Goal: Task Accomplishment & Management: Manage account settings

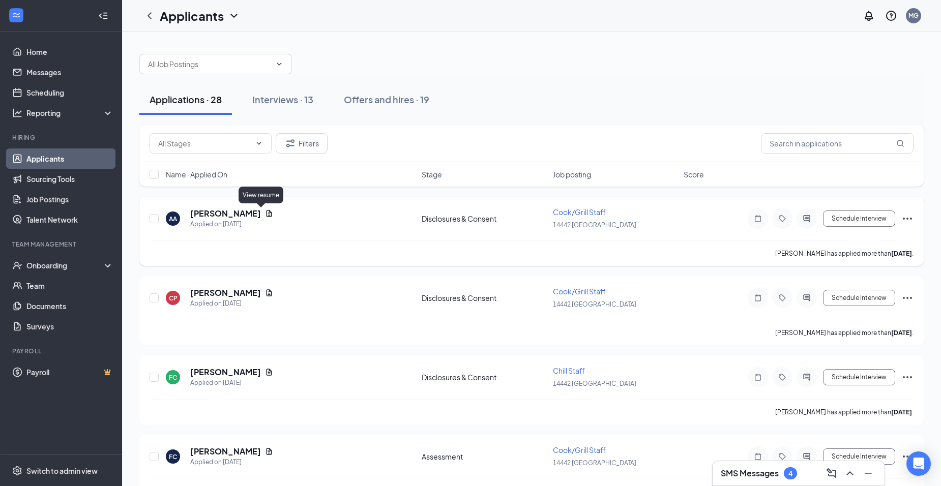
click at [265, 213] on icon "Document" at bounding box center [269, 214] width 8 height 8
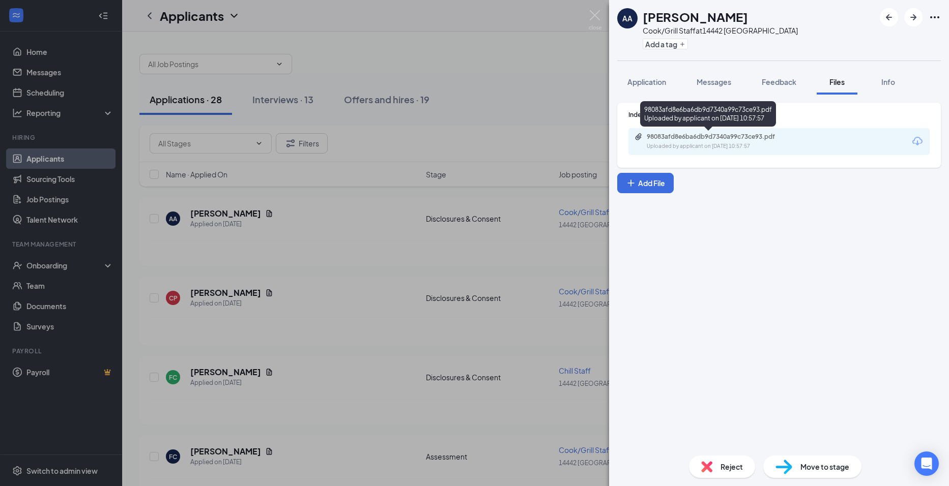
click at [763, 146] on div "Uploaded by applicant on [DATE] 10:57:57" at bounding box center [722, 146] width 153 height 8
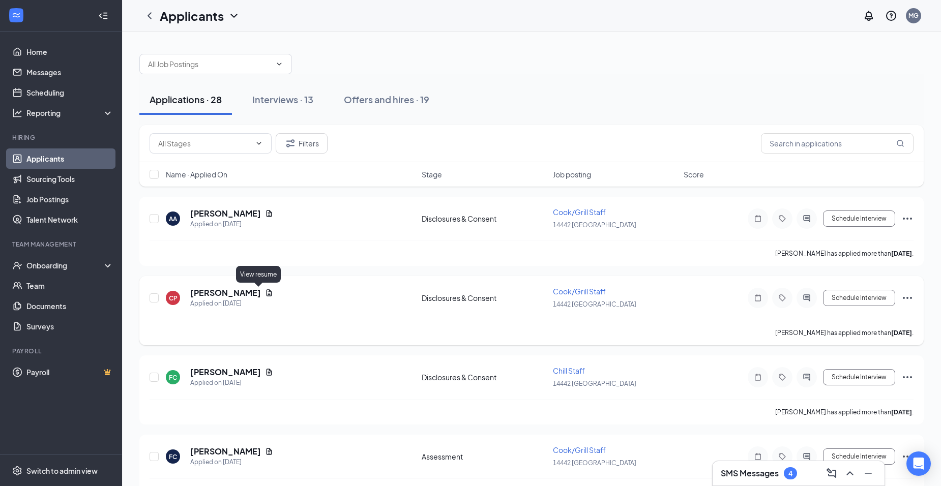
click at [265, 294] on icon "Document" at bounding box center [269, 293] width 8 height 8
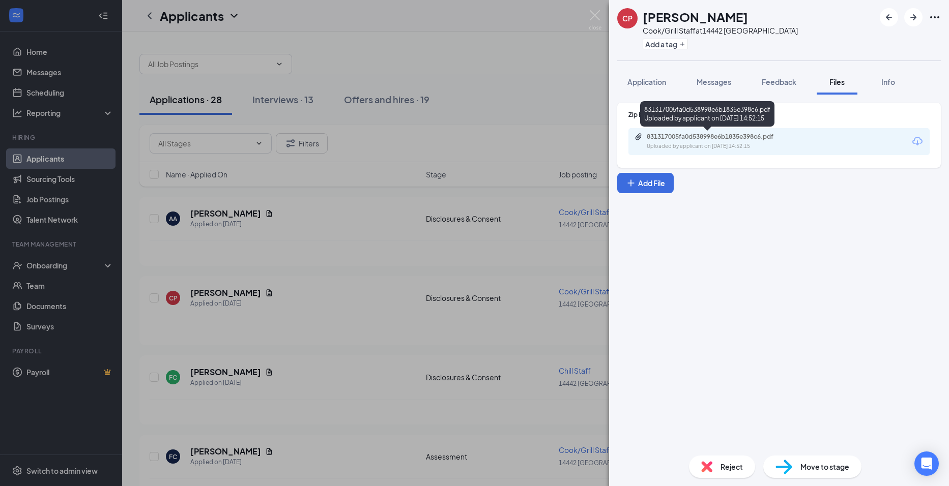
click at [668, 145] on div "Uploaded by applicant on [DATE] 14:52:15" at bounding box center [722, 146] width 153 height 8
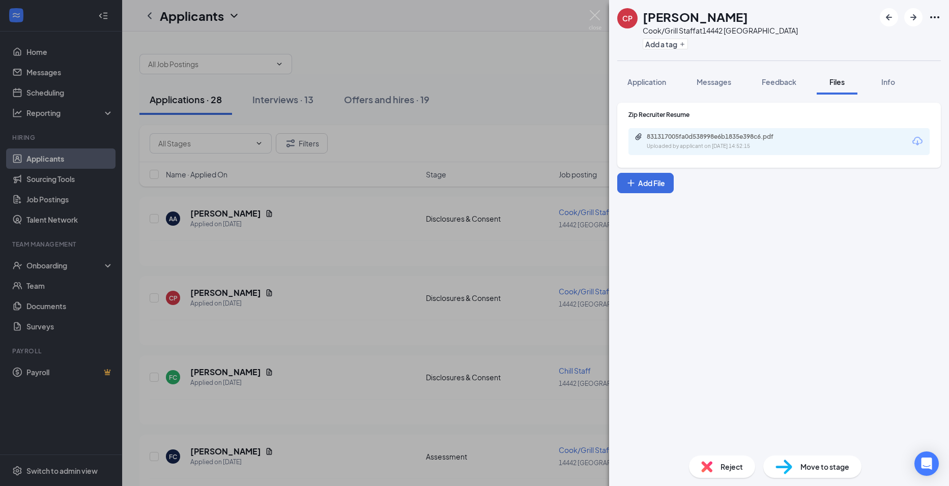
click at [353, 242] on div "CP [PERSON_NAME]/Grill Staff at 14442 Nederland Add a tag Application Messages …" at bounding box center [474, 243] width 949 height 486
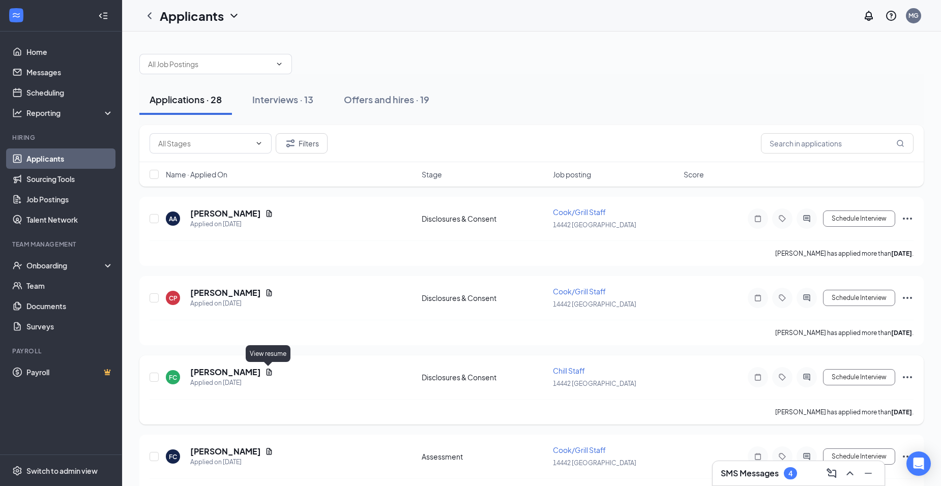
click at [269, 370] on icon "Document" at bounding box center [270, 372] width 6 height 7
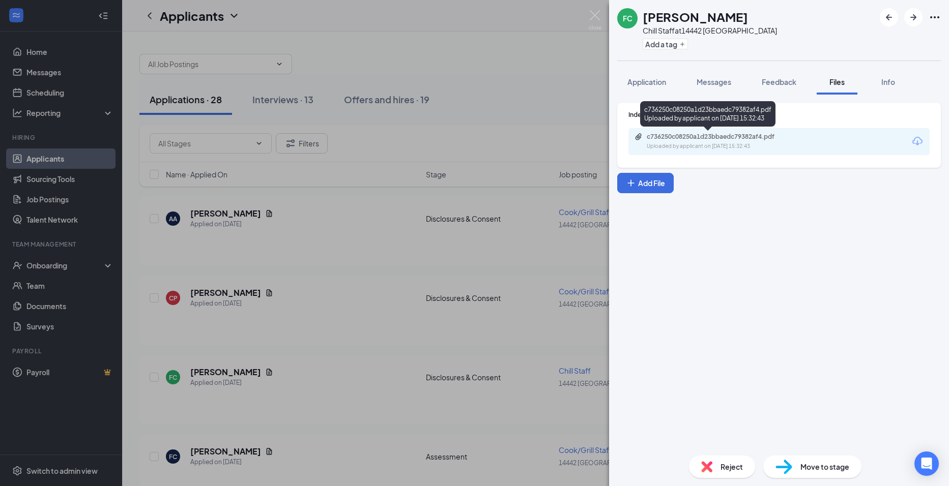
click at [722, 143] on div "Uploaded by applicant on [DATE] 15:32:43" at bounding box center [722, 146] width 153 height 8
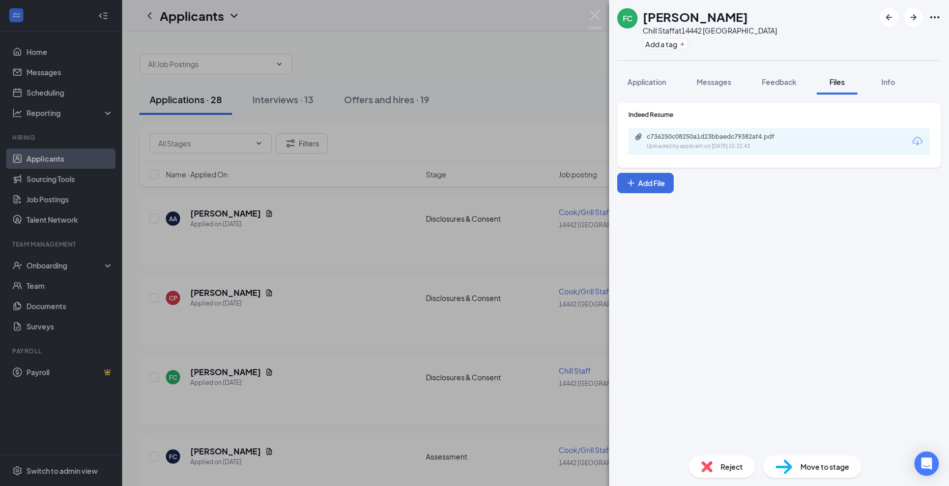
click at [575, 140] on div "FC [PERSON_NAME] Chill Staff at 14442 Nederland Add a tag Application Messages …" at bounding box center [474, 243] width 949 height 486
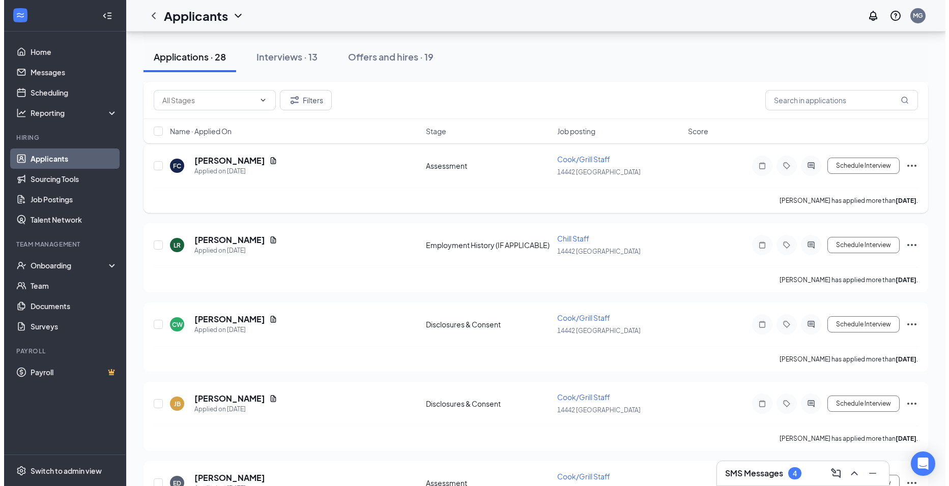
scroll to position [305, 0]
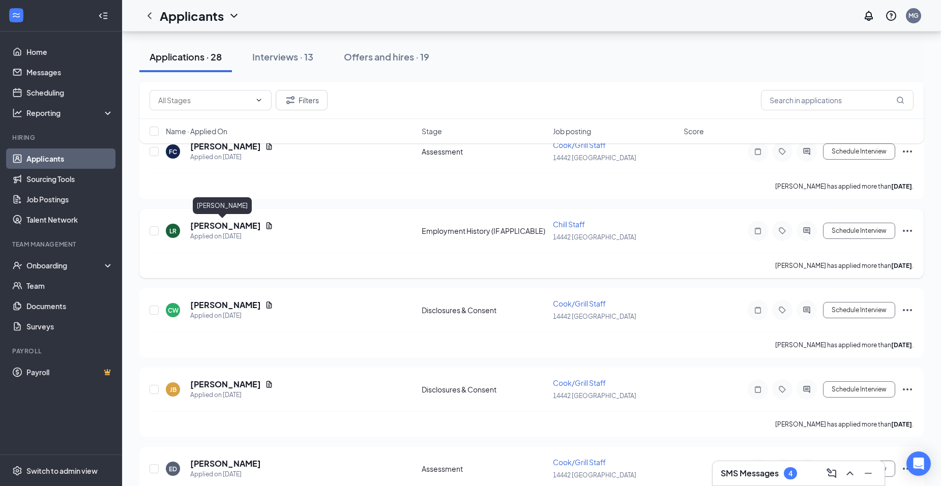
click at [222, 224] on h5 "[PERSON_NAME]" at bounding box center [225, 225] width 71 height 11
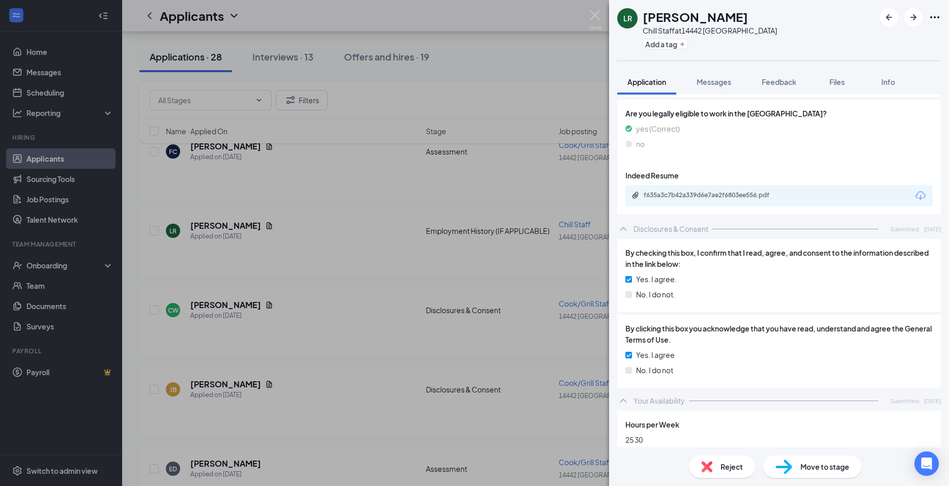
scroll to position [407, 0]
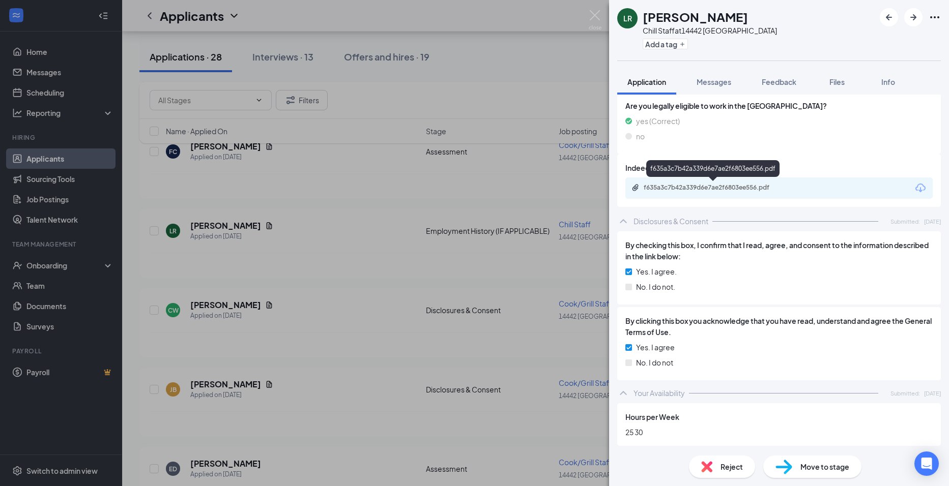
click at [769, 190] on div "f635a3c7b42a339d6e7ae2f6803ee556.pdf" at bounding box center [714, 188] width 142 height 8
click at [460, 318] on div "LR [PERSON_NAME] Chill Staff at 14442 Nederland Add a tag Application Messages …" at bounding box center [474, 243] width 949 height 486
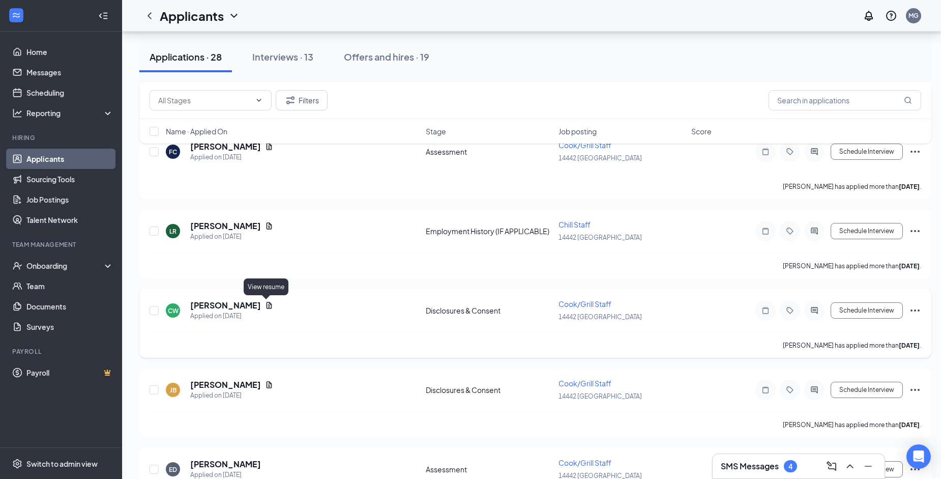
click at [268, 303] on icon "Document" at bounding box center [270, 305] width 6 height 7
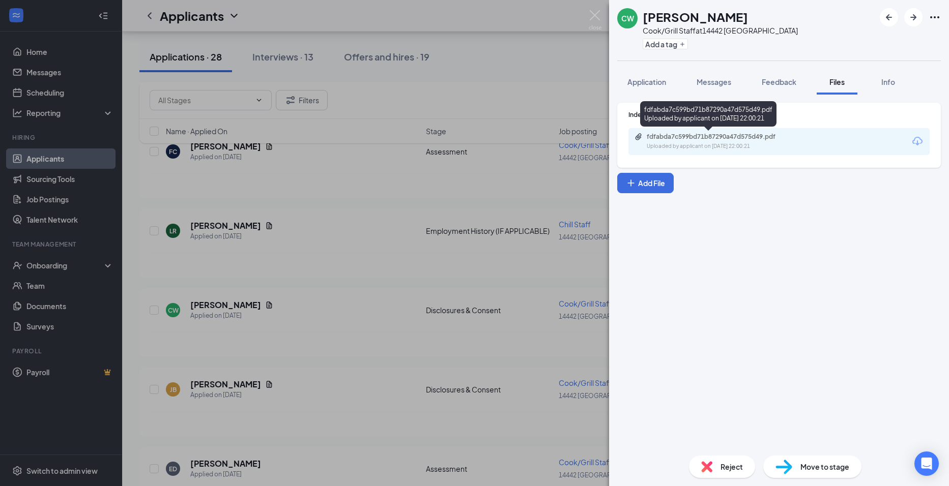
click at [706, 142] on div "fdfabda7c599bd71b87290a47d575d49.pdf Uploaded by applicant on [DATE] 22:00:21" at bounding box center [716, 142] width 165 height 18
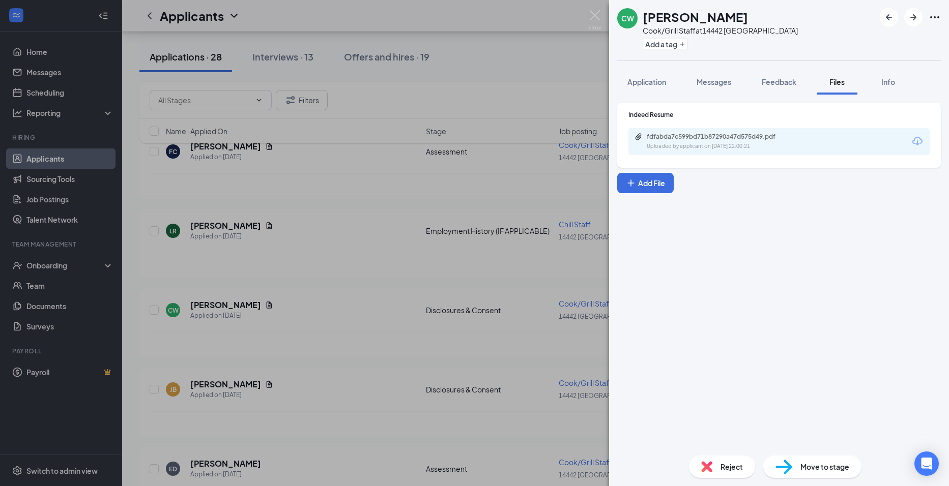
click at [279, 293] on div "CW [PERSON_NAME] Cook/Grill Staff at 14442 Nederland Add a tag Application Mess…" at bounding box center [474, 243] width 949 height 486
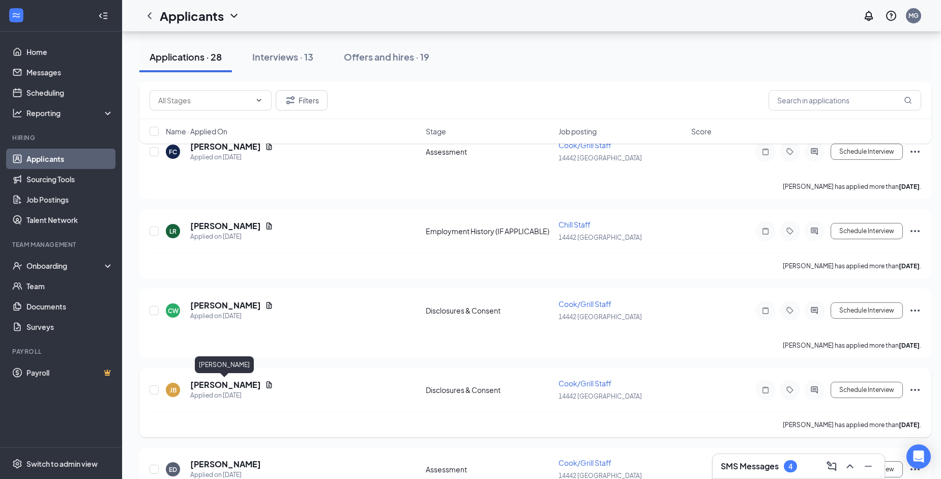
click at [219, 383] on h5 "[PERSON_NAME]" at bounding box center [225, 384] width 71 height 11
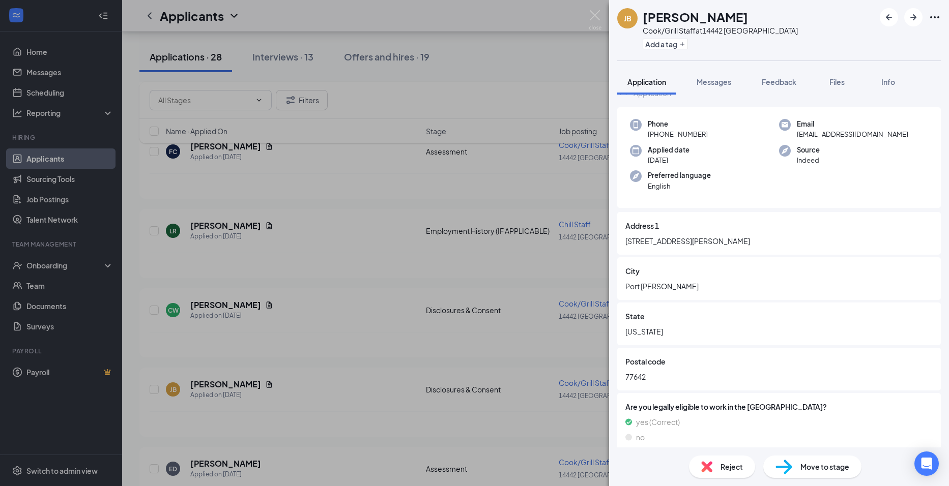
scroll to position [117, 0]
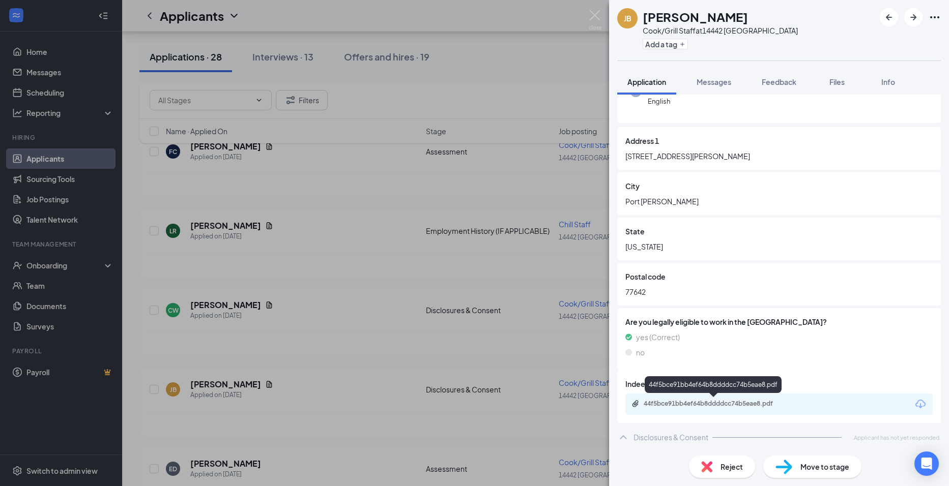
click at [688, 403] on div "44f5bce91bb4ef64b8ddddcc74b5eae8.pdf" at bounding box center [714, 404] width 142 height 8
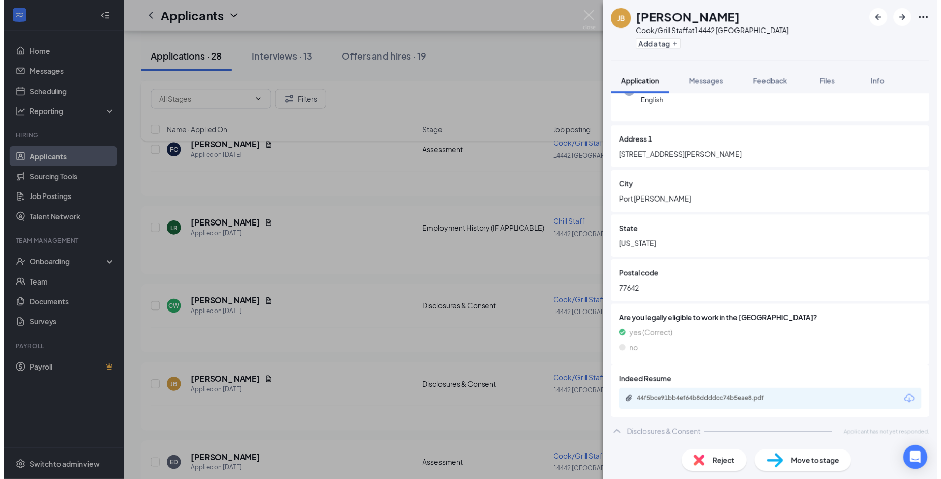
scroll to position [113, 0]
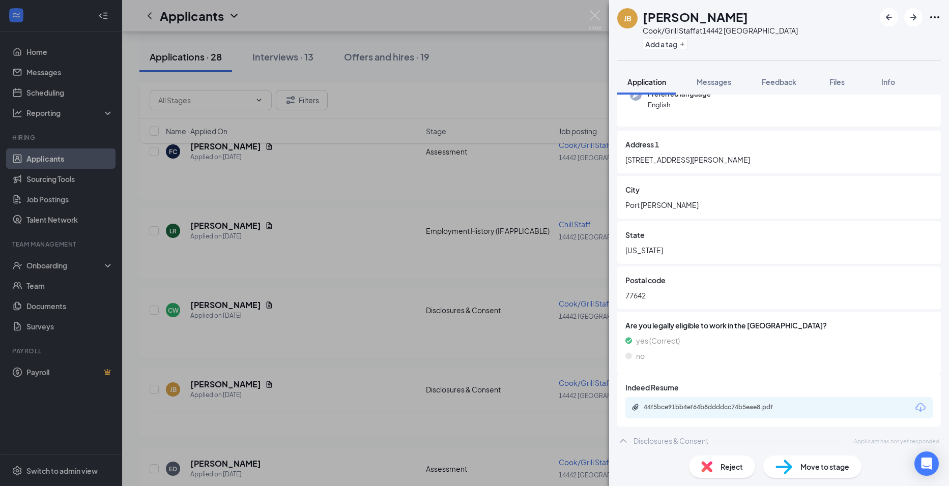
click at [362, 292] on div "[PERSON_NAME] Jayden [PERSON_NAME]/Grill Staff at [GEOGRAPHIC_DATA] Add a tag A…" at bounding box center [474, 243] width 949 height 486
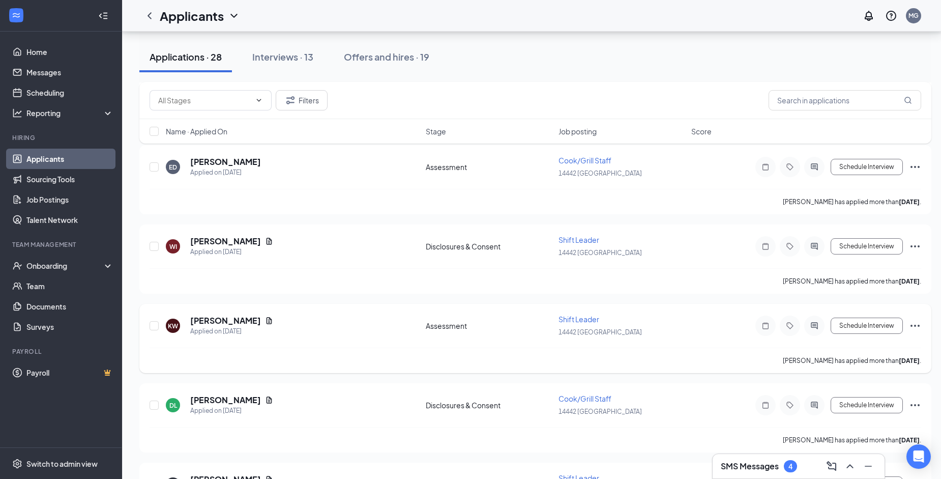
scroll to position [661, 0]
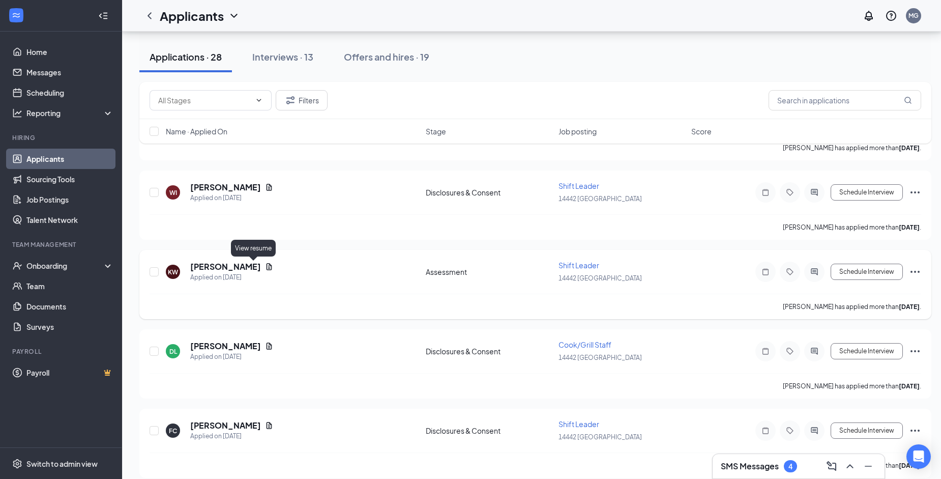
click at [265, 262] on icon "Document" at bounding box center [269, 266] width 8 height 8
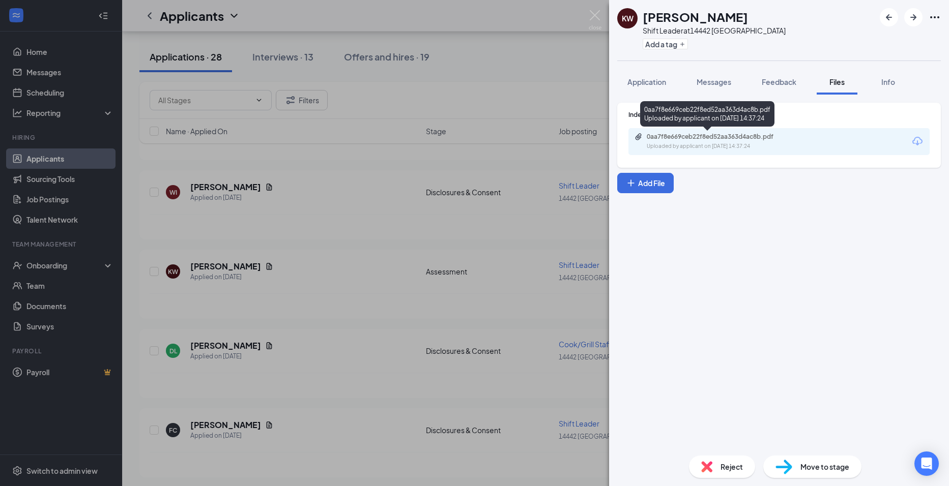
click at [726, 137] on div "0aa7f8e669ceb22f8ed52aa363d4ac8b.pdf" at bounding box center [717, 137] width 142 height 8
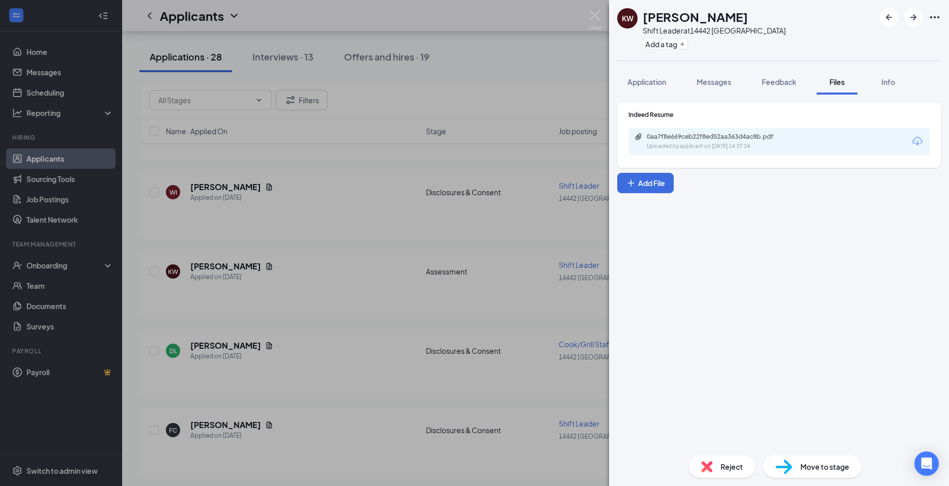
click at [300, 195] on div "KW [PERSON_NAME] Shift Leader at 14442 Nederland Add a tag Application Messages…" at bounding box center [474, 243] width 949 height 486
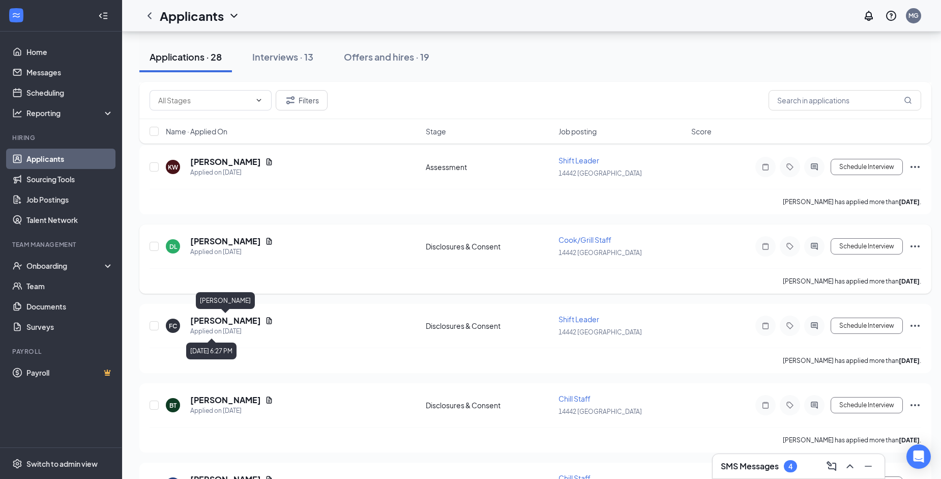
scroll to position [763, 0]
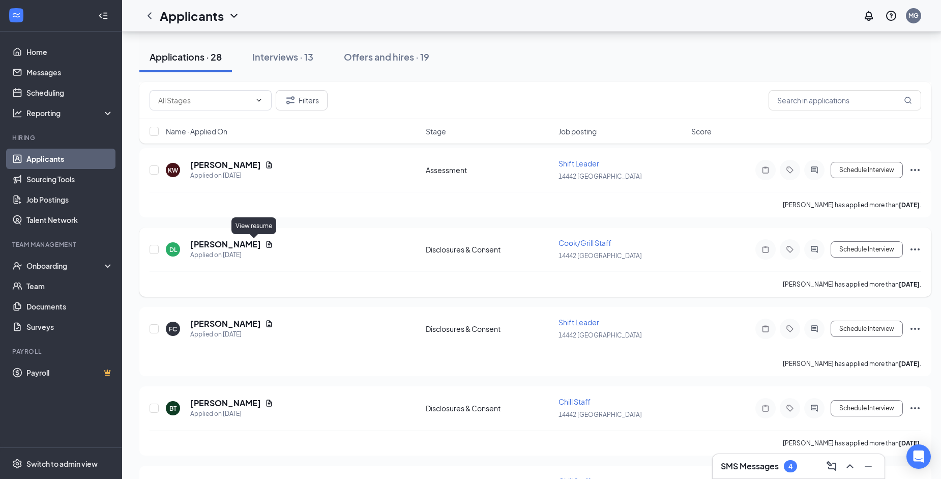
click at [265, 243] on icon "Document" at bounding box center [269, 244] width 8 height 8
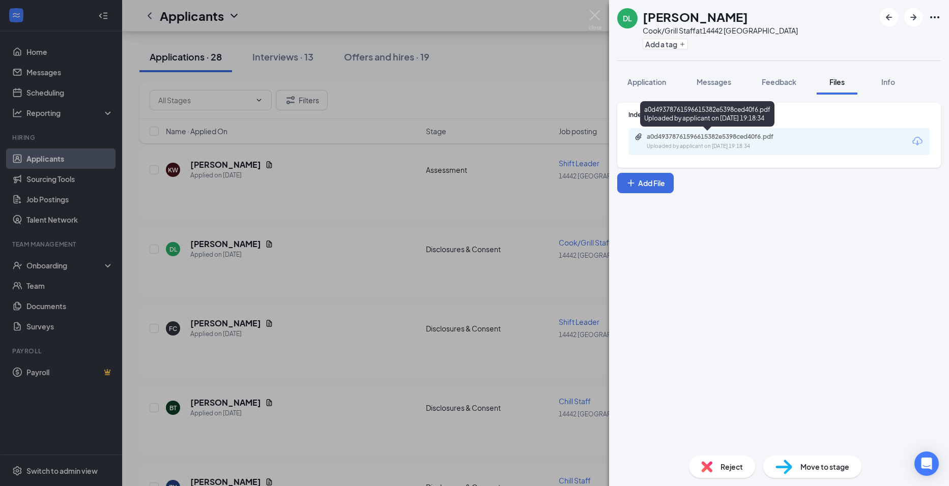
click at [690, 145] on div "Uploaded by applicant on [DATE] 19:18:34" at bounding box center [722, 146] width 153 height 8
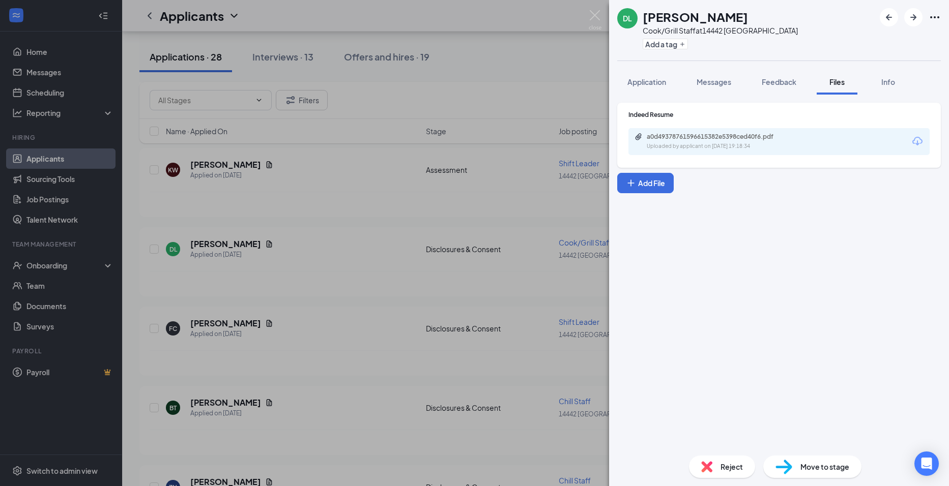
click at [363, 271] on div "DL [PERSON_NAME] [PERSON_NAME]/Grill Staff at 14442 Nederland Add a tag Applica…" at bounding box center [474, 243] width 949 height 486
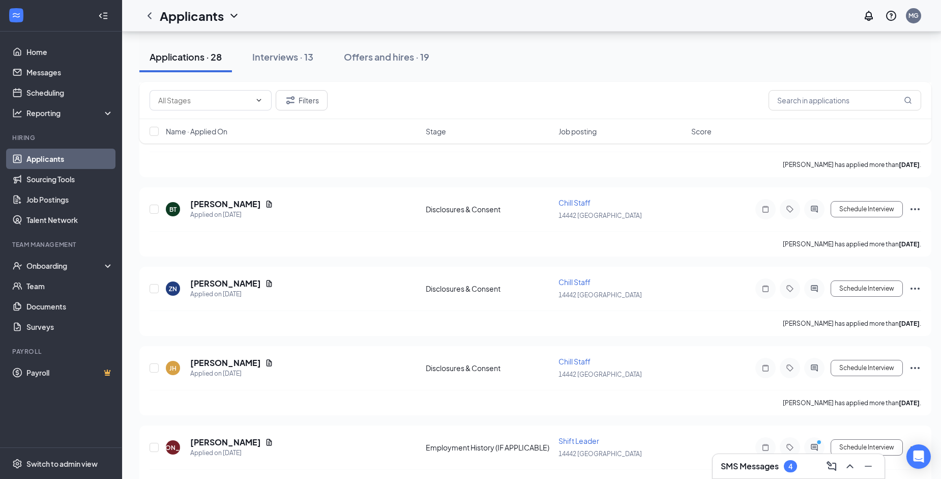
scroll to position [1017, 0]
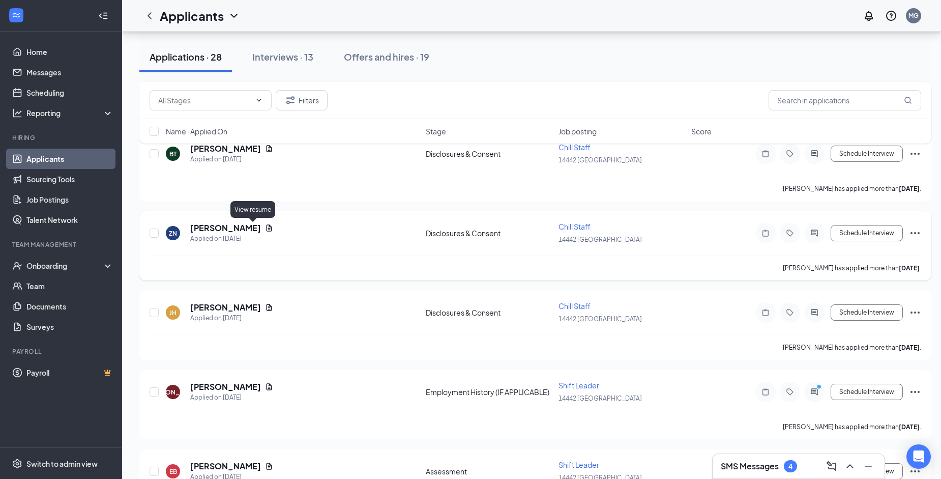
click at [265, 227] on icon "Document" at bounding box center [269, 228] width 8 height 8
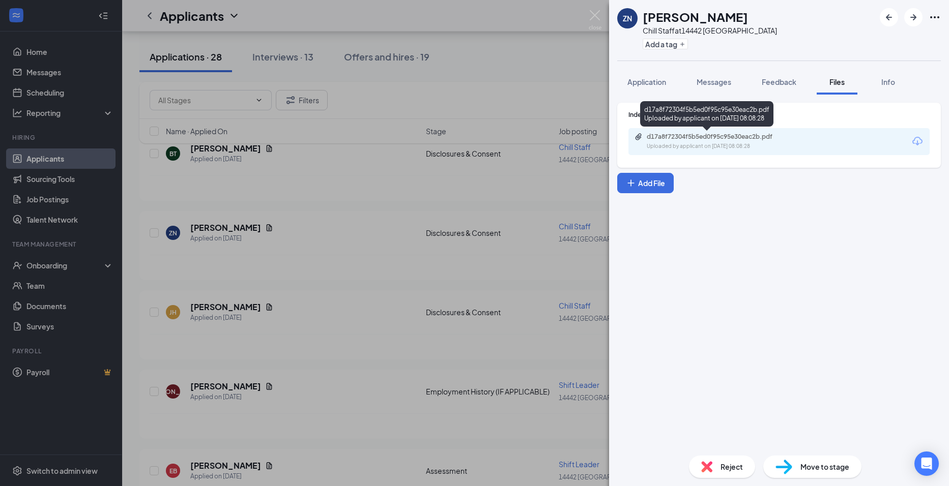
click at [789, 145] on div "Uploaded by applicant on [DATE] 08:08:28" at bounding box center [722, 146] width 153 height 8
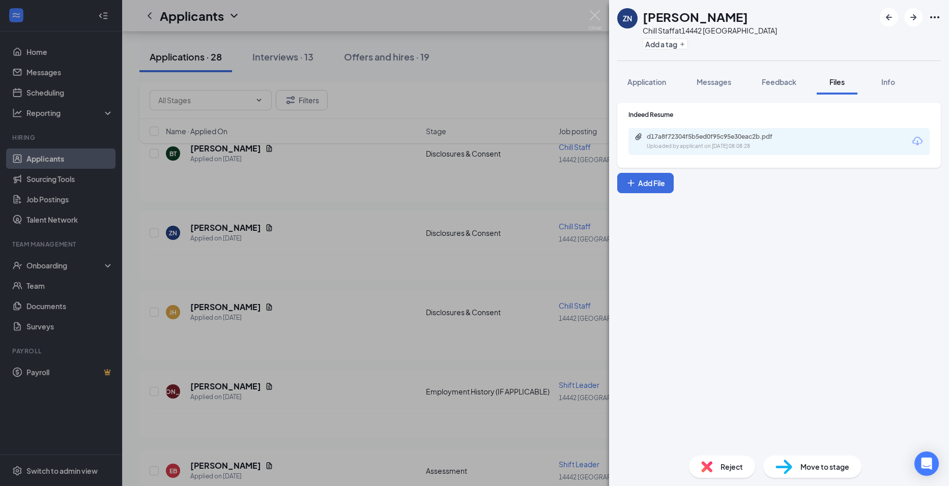
click at [315, 165] on div "ZN [PERSON_NAME] Staff at 14442 Nederland Add a tag Application Messages Feedba…" at bounding box center [474, 243] width 949 height 486
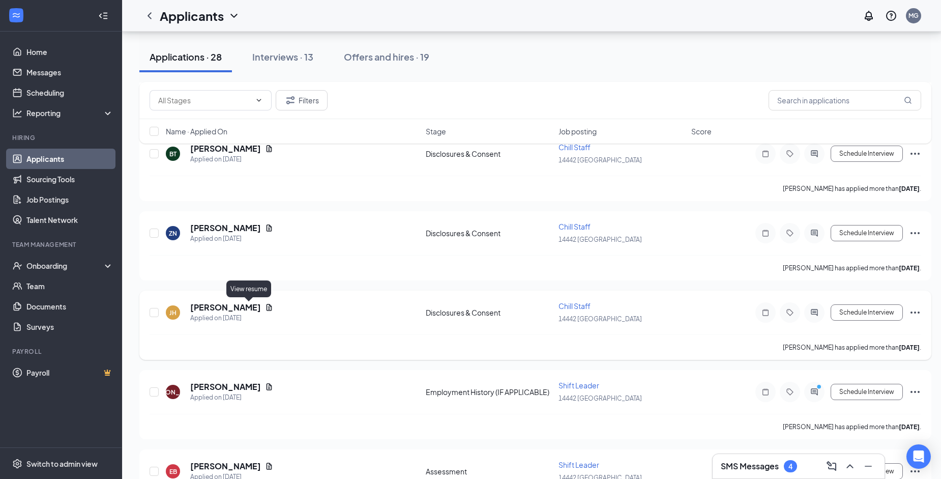
click at [267, 308] on icon "Document" at bounding box center [270, 307] width 6 height 7
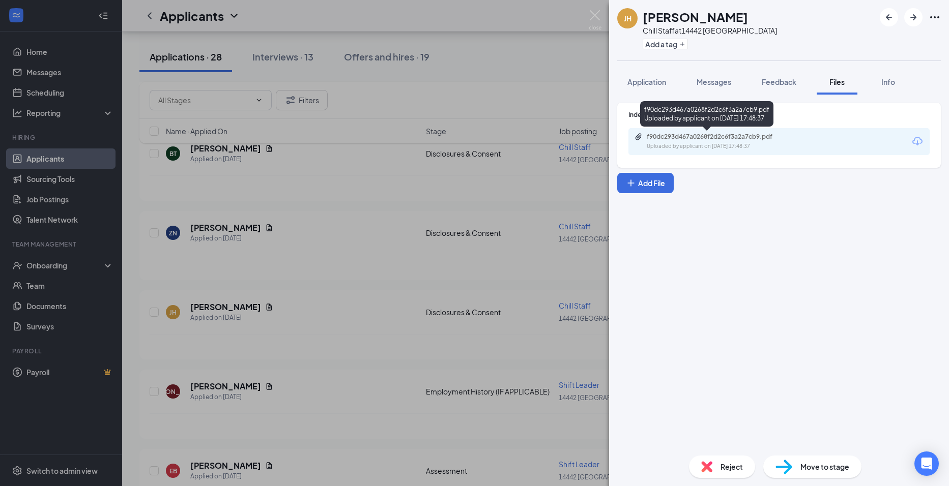
click at [735, 145] on div "Uploaded by applicant on [DATE] 17:48:37" at bounding box center [722, 146] width 153 height 8
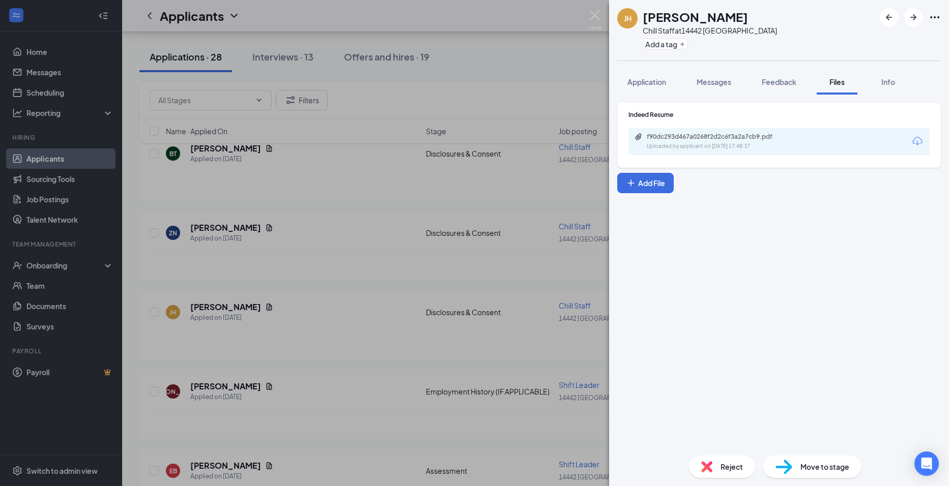
click at [580, 261] on div "[PERSON_NAME] Staff at 14442 Nederland Add a tag Application Messages Feedback …" at bounding box center [474, 243] width 949 height 486
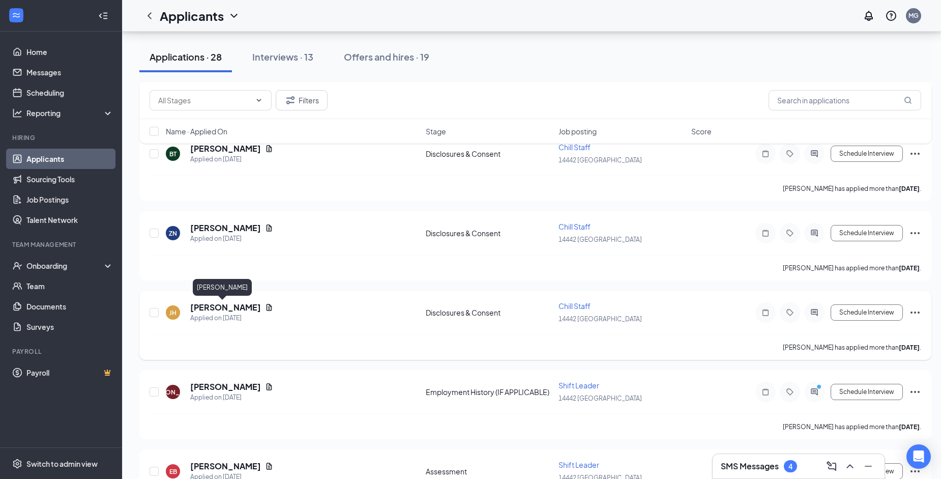
click at [222, 309] on h5 "[PERSON_NAME]" at bounding box center [225, 307] width 71 height 11
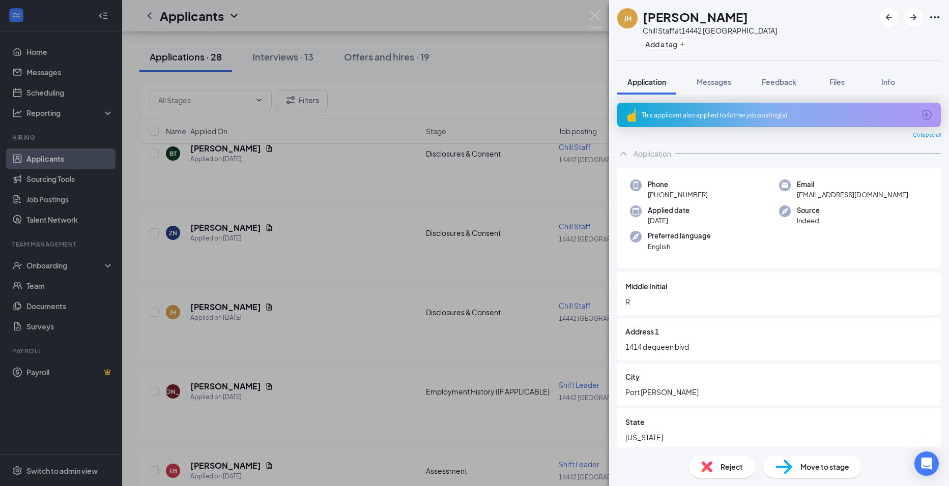
click at [224, 305] on div "[PERSON_NAME] Staff at 14442 Nederland Add a tag Application Messages Feedback …" at bounding box center [474, 243] width 949 height 486
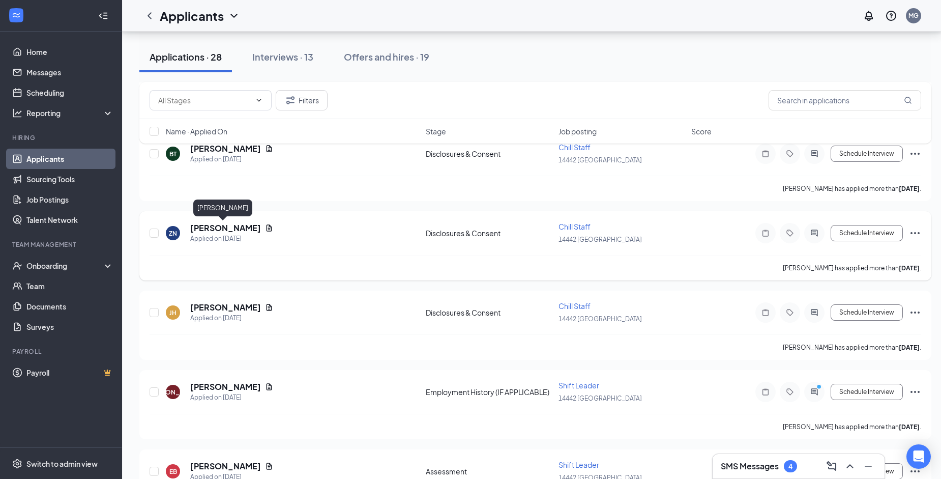
click at [224, 224] on h5 "[PERSON_NAME]" at bounding box center [225, 227] width 71 height 11
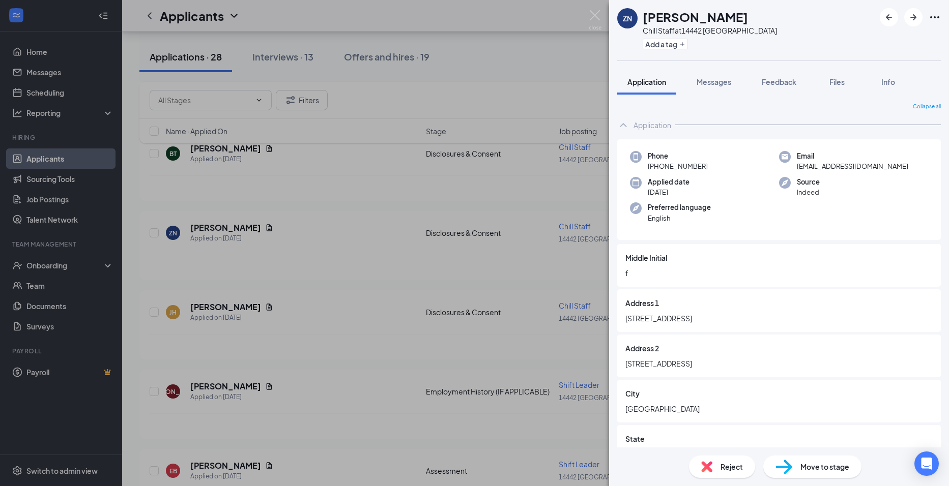
click at [319, 339] on div "ZN [PERSON_NAME] Staff at [STREET_ADDRESS] Add a tag Application Messages Feedb…" at bounding box center [474, 243] width 949 height 486
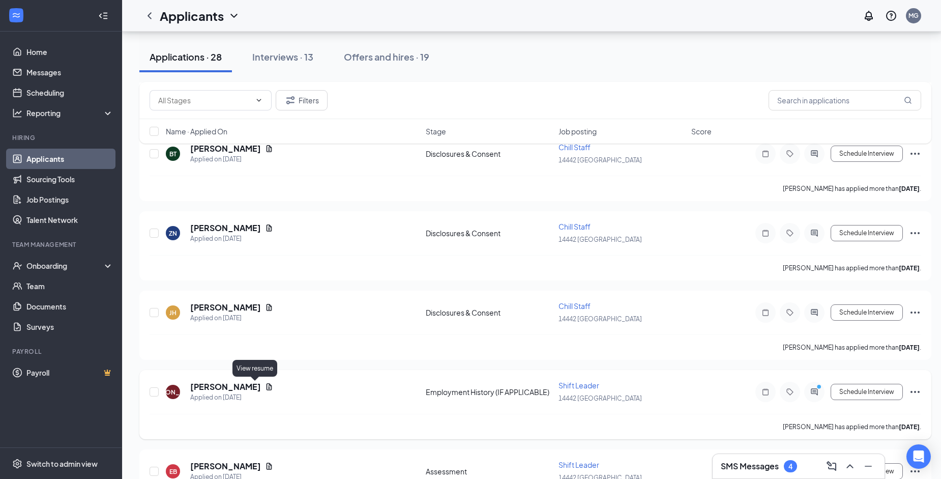
click at [267, 389] on icon "Document" at bounding box center [270, 386] width 6 height 7
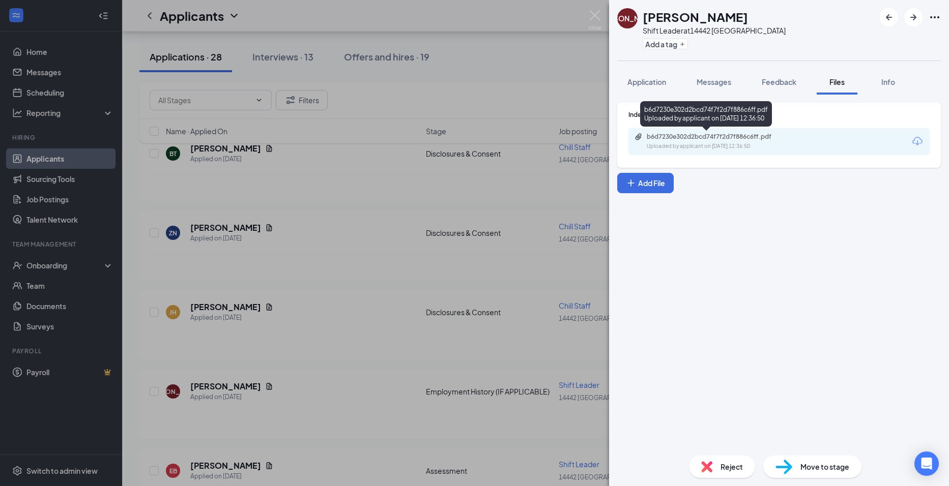
click at [779, 144] on div "Uploaded by applicant on [DATE] 12:36:50" at bounding box center [722, 146] width 153 height 8
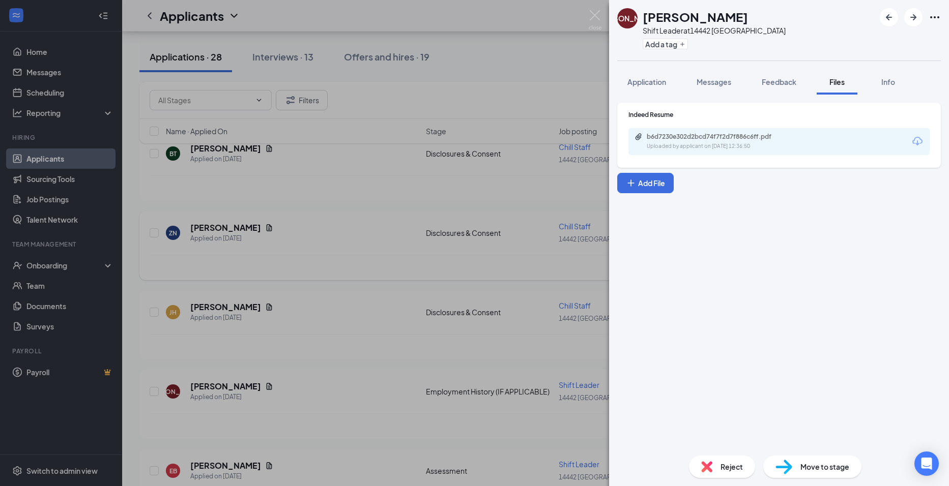
drag, startPoint x: 312, startPoint y: 171, endPoint x: 394, endPoint y: 239, distance: 106.2
click at [313, 172] on div "[PERSON_NAME] Shift Leader at 14442 Nederland Add a tag Application Messages Fe…" at bounding box center [474, 243] width 949 height 486
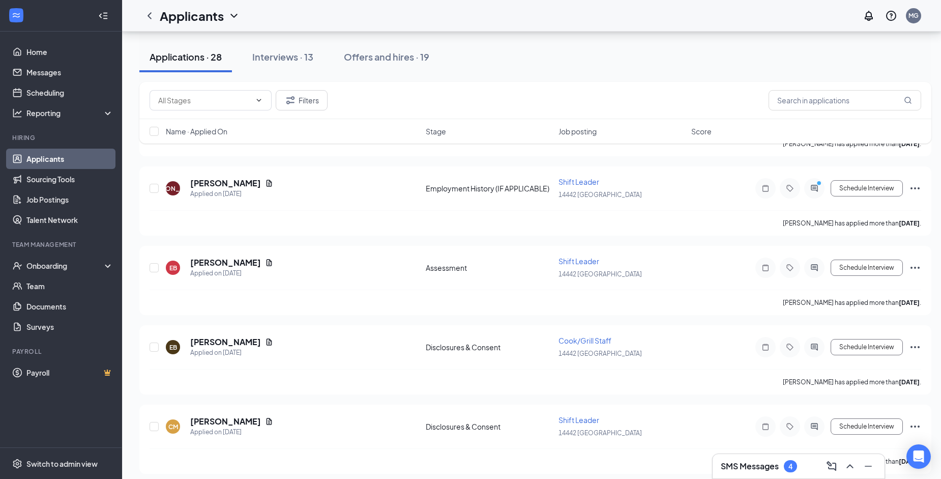
scroll to position [1307, 0]
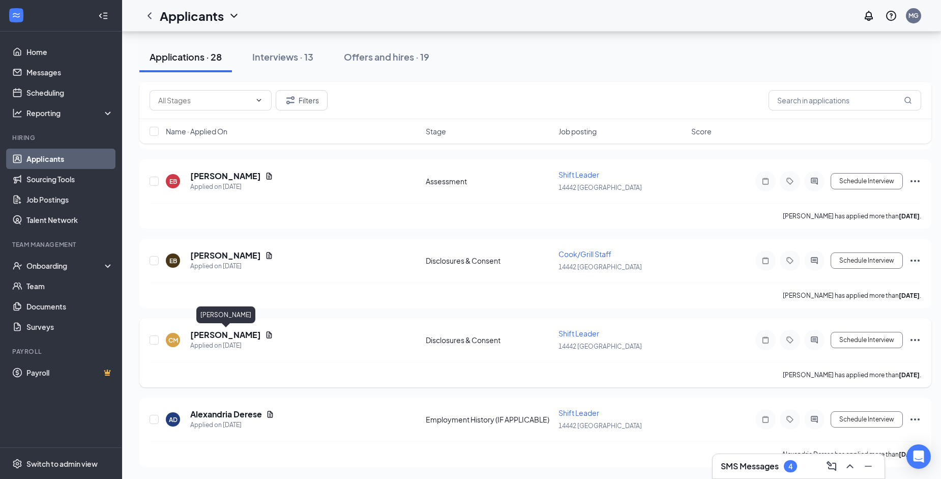
click at [259, 334] on h5 "[PERSON_NAME]" at bounding box center [225, 334] width 71 height 11
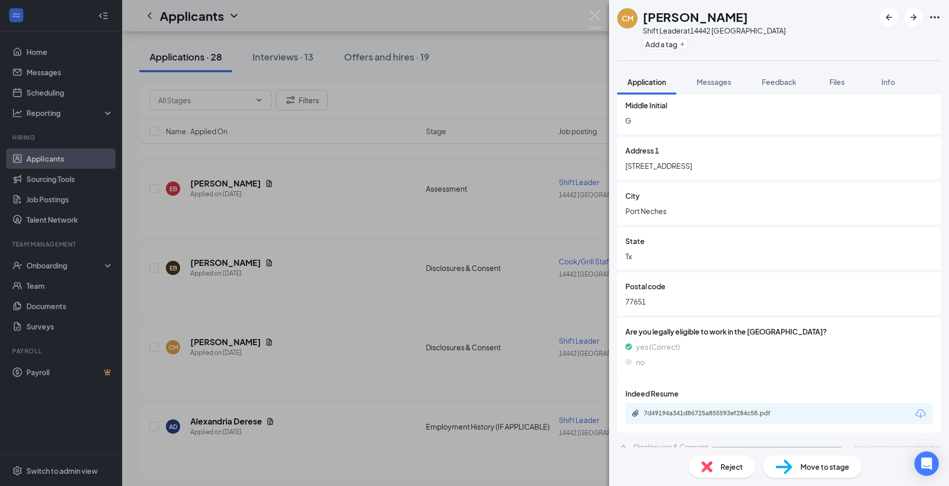
scroll to position [162, 0]
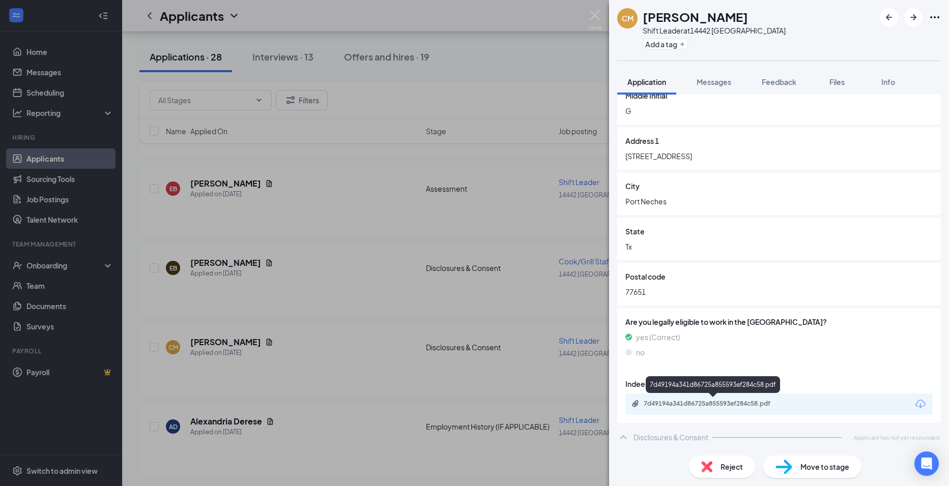
click at [692, 408] on div "7d49194a341d86725a855593ef284c58.pdf" at bounding box center [713, 405] width 165 height 10
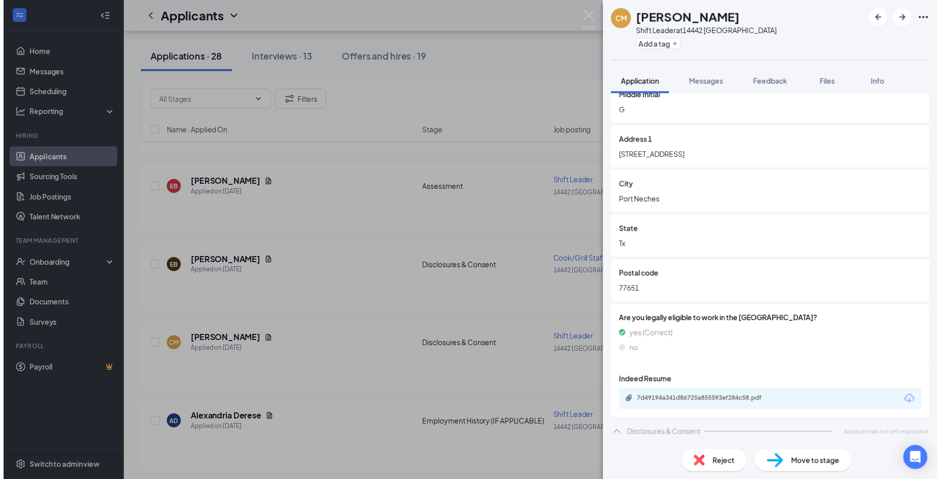
scroll to position [159, 0]
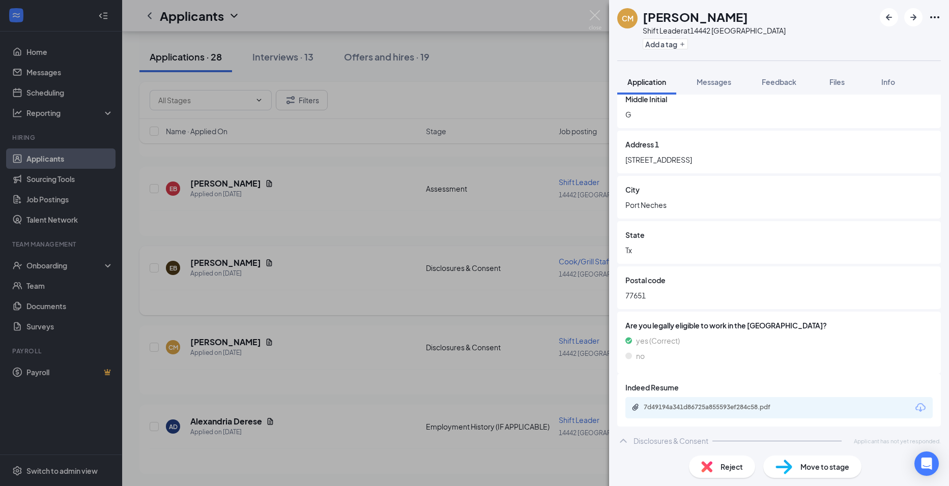
click at [327, 275] on div "CM [PERSON_NAME] Shift Leader at 14442 Nederland Add a tag Application Messages…" at bounding box center [474, 243] width 949 height 486
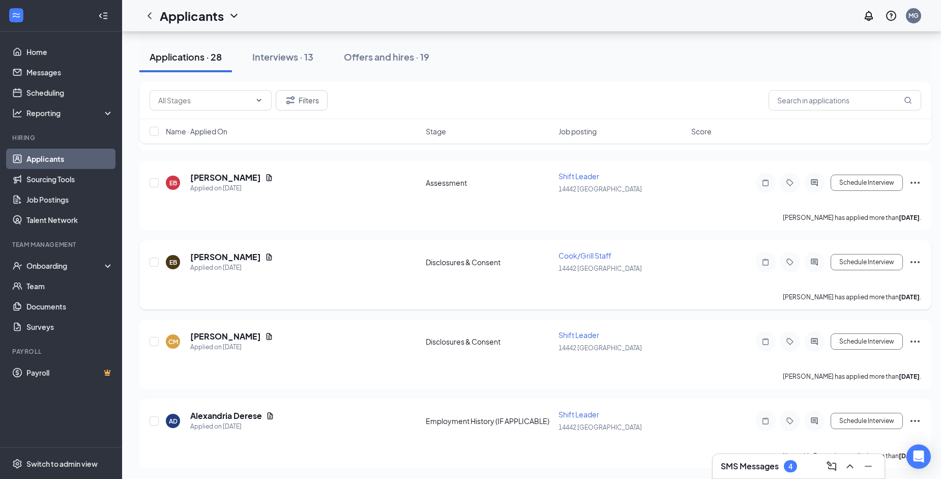
scroll to position [1307, 0]
click at [268, 415] on icon "Document" at bounding box center [270, 414] width 8 height 8
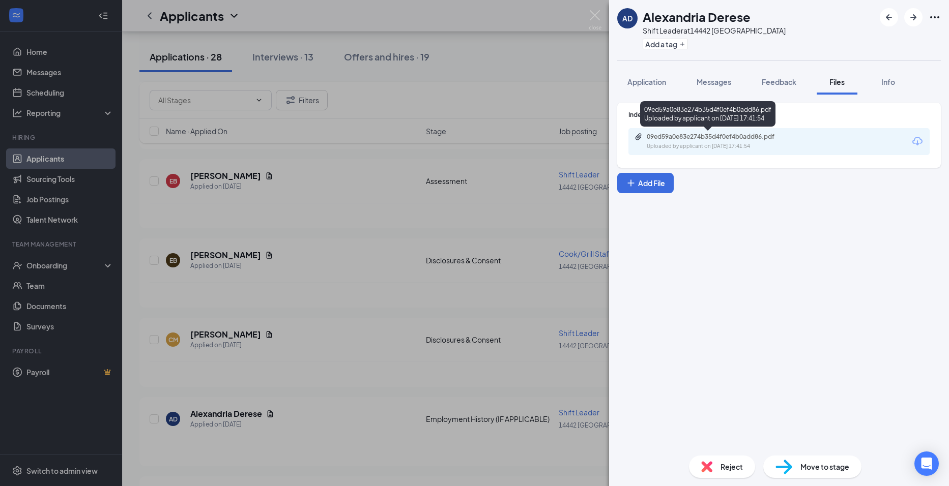
click at [677, 134] on div "09ed59a0e83e274b35d4f0ef4b0add86.pdf" at bounding box center [717, 137] width 142 height 8
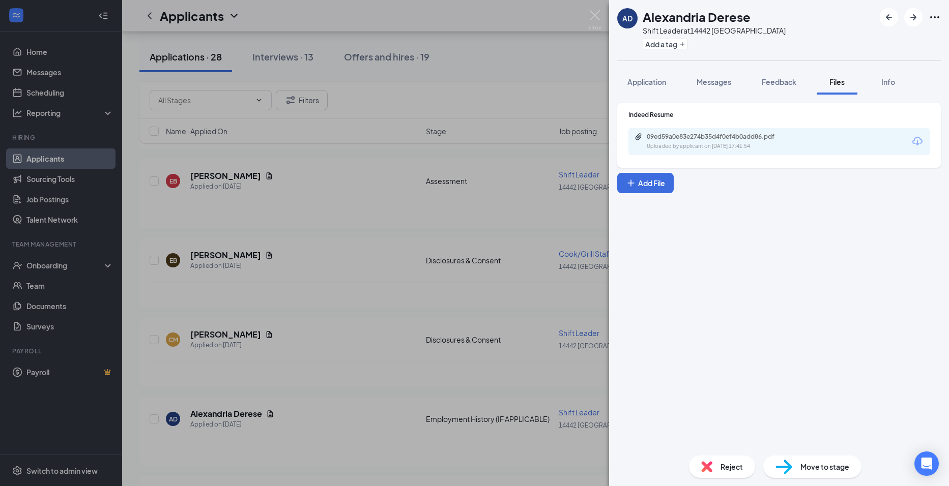
click at [357, 388] on div "AD Alexandria Derese Shift Leader at 14442 Nederland Add a tag Application Mess…" at bounding box center [474, 243] width 949 height 486
